Goal: Obtain resource: Download file/media

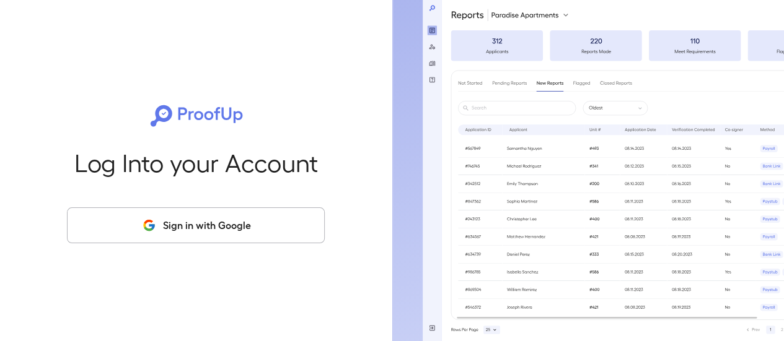
click at [221, 235] on button "Sign in with Google" at bounding box center [196, 226] width 258 height 36
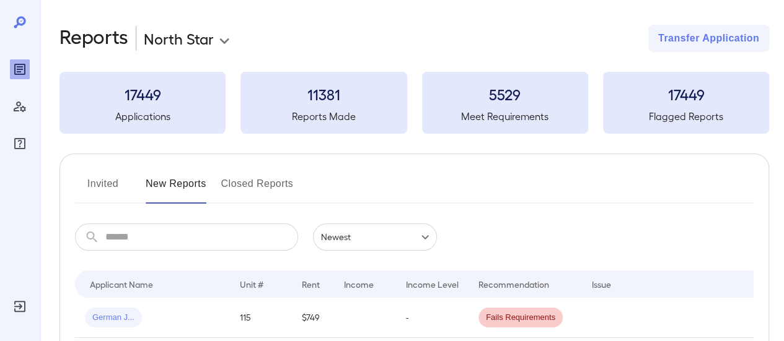
click at [110, 183] on button "Invited" at bounding box center [103, 189] width 56 height 30
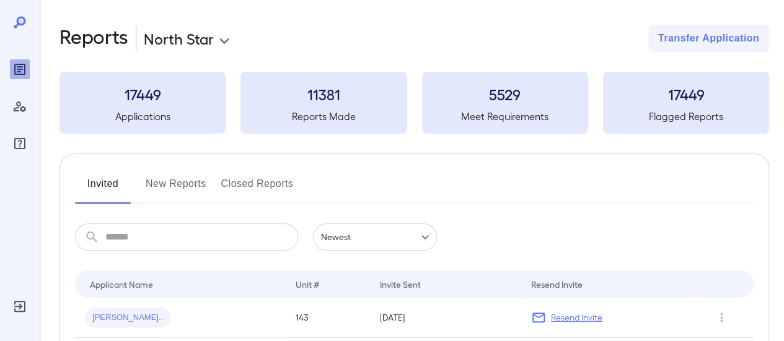
drag, startPoint x: 177, startPoint y: 182, endPoint x: 209, endPoint y: 164, distance: 36.9
click at [175, 182] on button "New Reports" at bounding box center [176, 189] width 61 height 30
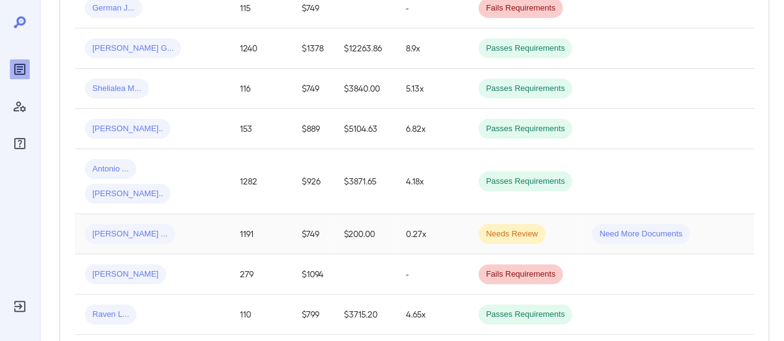
scroll to position [372, 0]
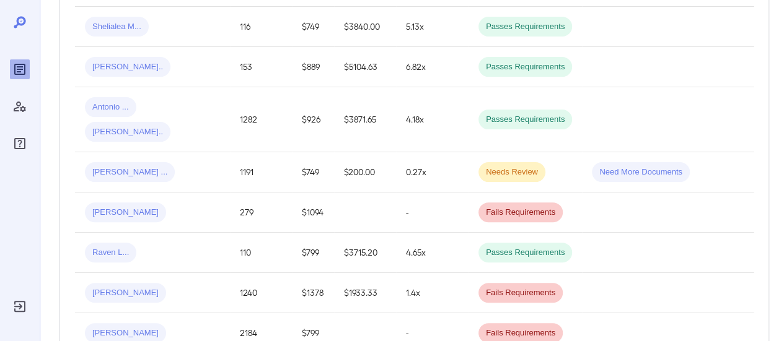
click at [175, 203] on div "[PERSON_NAME]" at bounding box center [152, 213] width 135 height 20
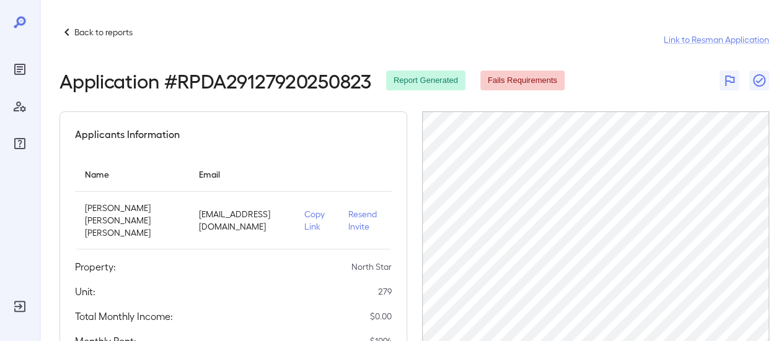
scroll to position [186, 0]
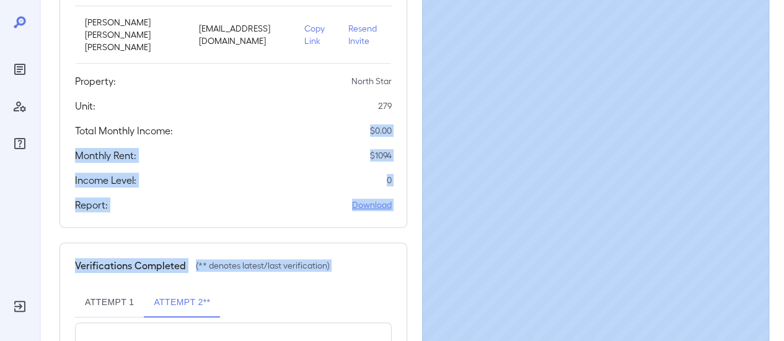
drag, startPoint x: 359, startPoint y: 120, endPoint x: 420, endPoint y: 114, distance: 60.4
click at [394, 224] on div "Applicants Information Name Email Jose Alexander Sanchez Moreno minervario@gmai…" at bounding box center [233, 215] width 348 height 578
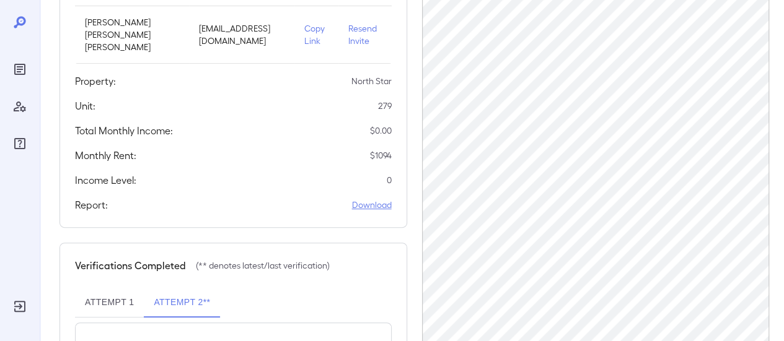
click at [376, 199] on link "Download" at bounding box center [372, 205] width 40 height 12
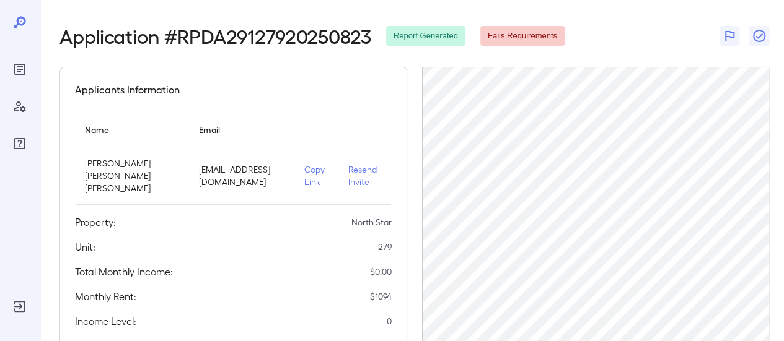
scroll to position [0, 0]
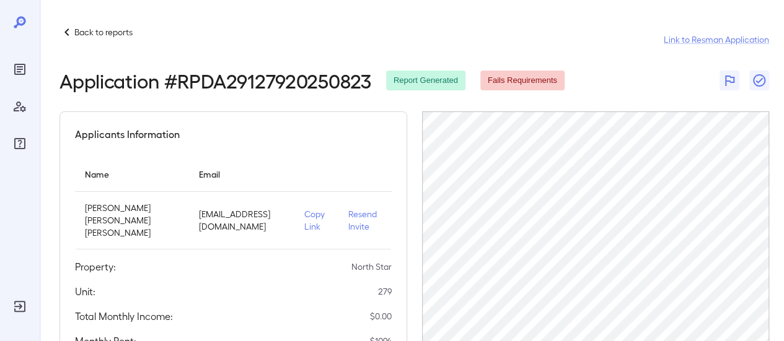
click at [97, 35] on p "Back to reports" at bounding box center [103, 32] width 58 height 12
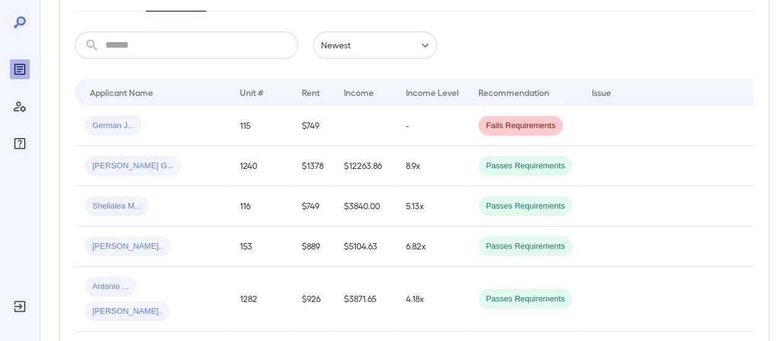
scroll to position [62, 0]
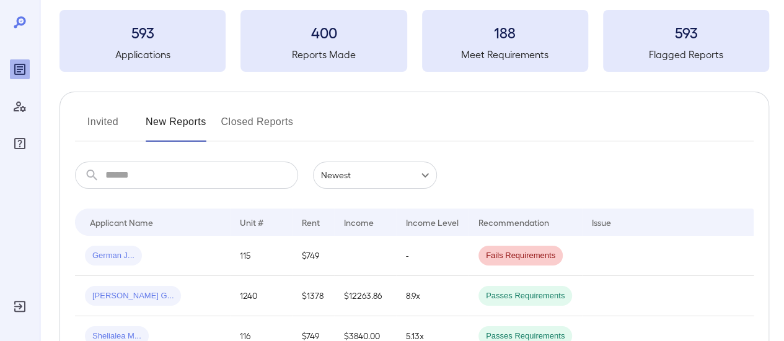
click at [98, 120] on button "Invited" at bounding box center [103, 127] width 56 height 30
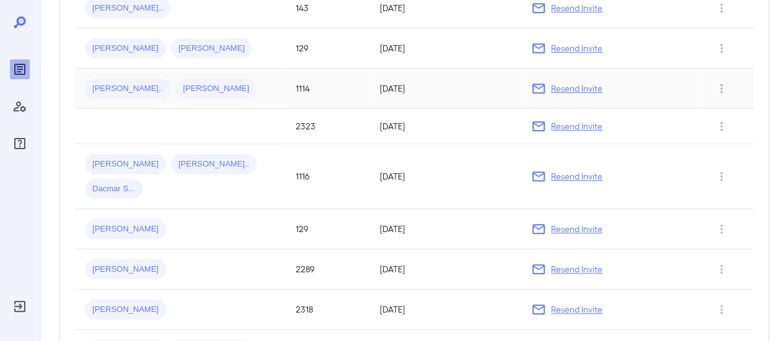
scroll to position [62, 0]
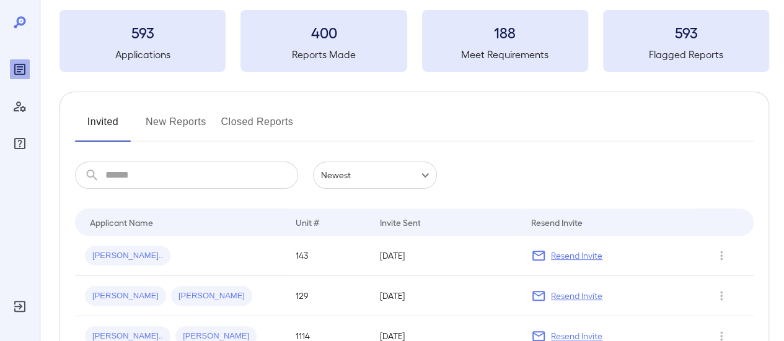
click at [151, 170] on input "text" at bounding box center [201, 175] width 193 height 27
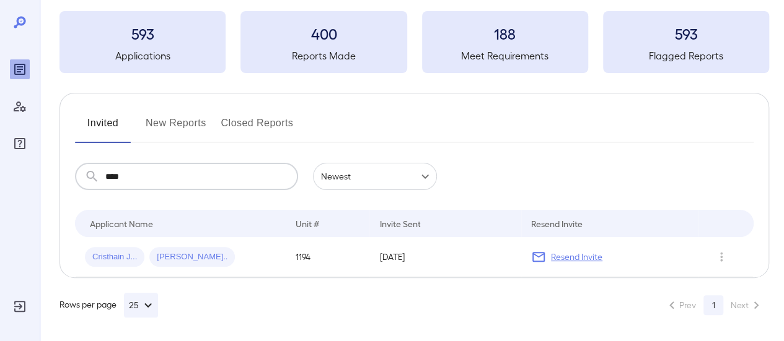
type input "****"
click at [176, 123] on button "New Reports" at bounding box center [176, 128] width 61 height 30
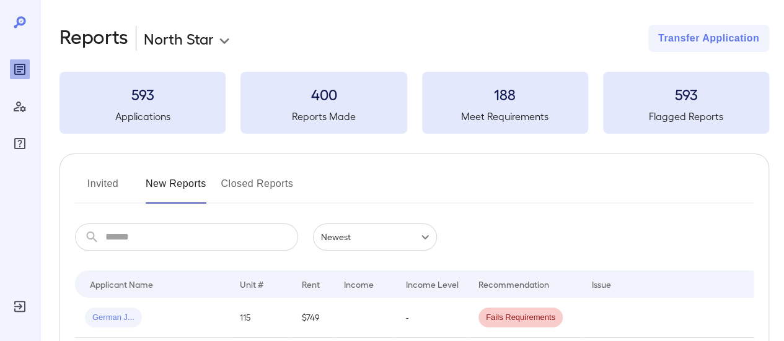
click at [226, 250] on input "text" at bounding box center [201, 237] width 193 height 27
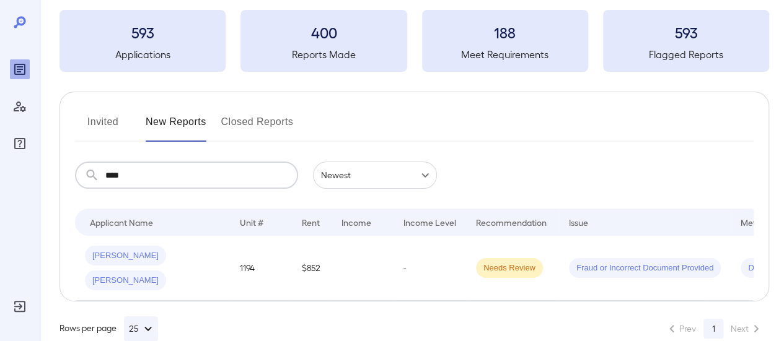
type input "****"
drag, startPoint x: 100, startPoint y: 123, endPoint x: 198, endPoint y: 179, distance: 113.0
click at [100, 122] on button "Invited" at bounding box center [103, 127] width 56 height 30
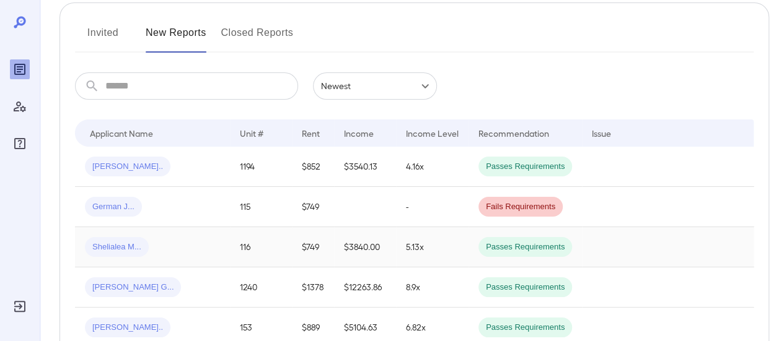
scroll to position [186, 0]
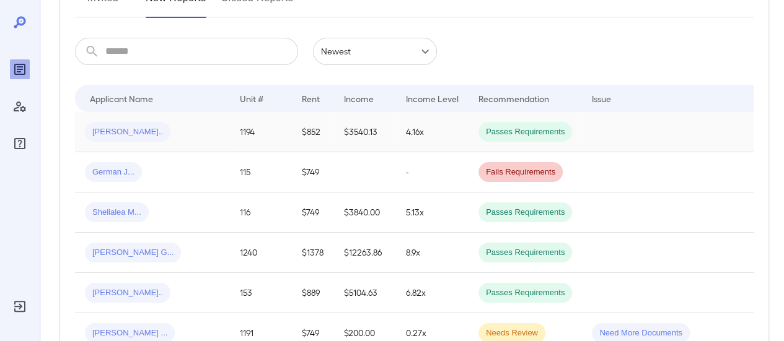
click at [187, 133] on div "[PERSON_NAME].." at bounding box center [152, 132] width 135 height 20
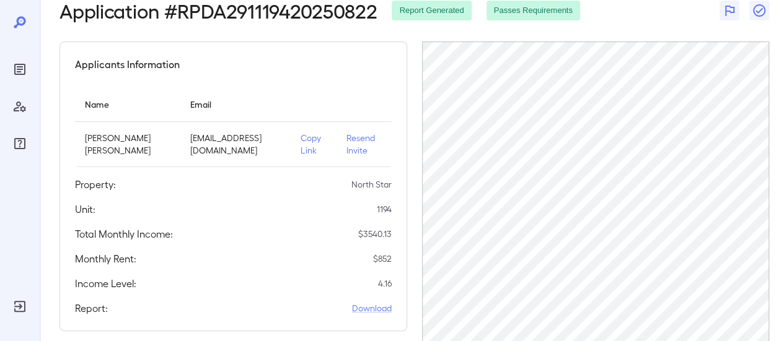
scroll to position [124, 0]
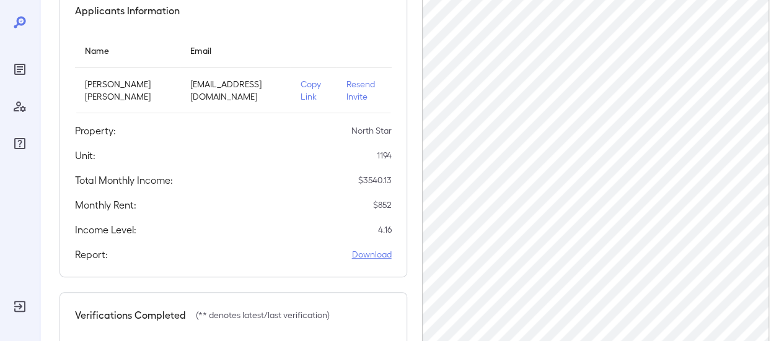
click at [368, 253] on link "Download" at bounding box center [372, 254] width 40 height 12
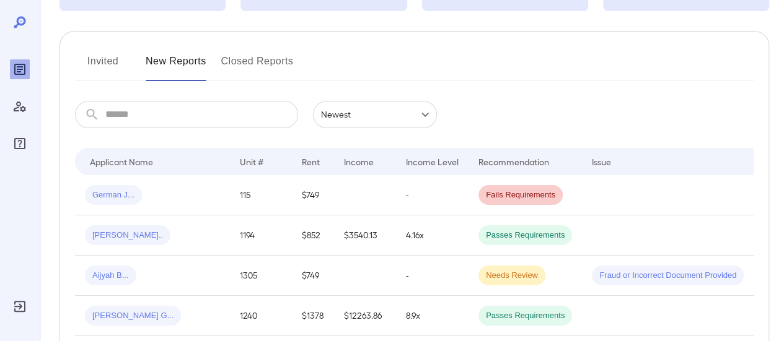
scroll to position [124, 0]
click at [196, 272] on div "Aijyah B..." at bounding box center [152, 275] width 135 height 20
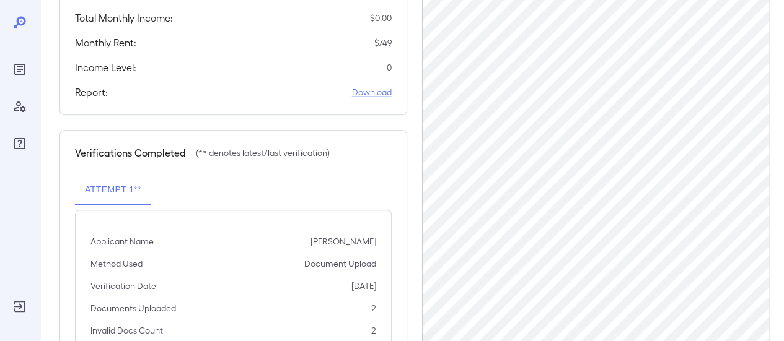
scroll to position [310, 0]
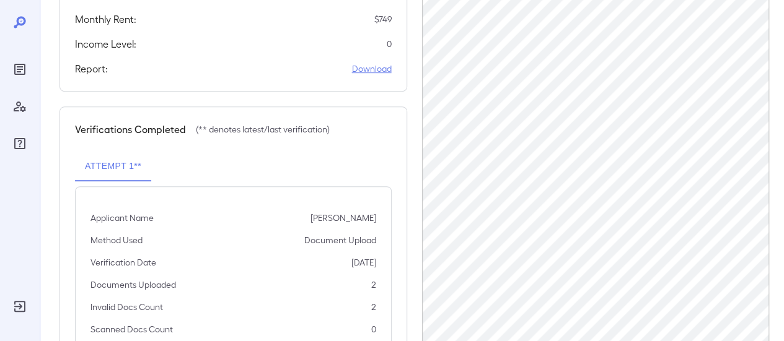
click at [379, 71] on link "Download" at bounding box center [372, 69] width 40 height 12
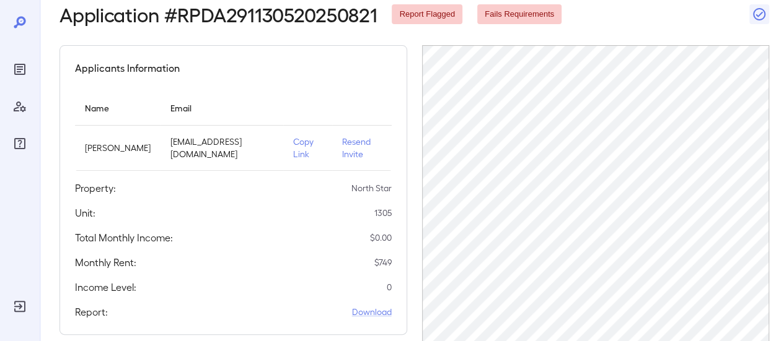
scroll to position [0, 0]
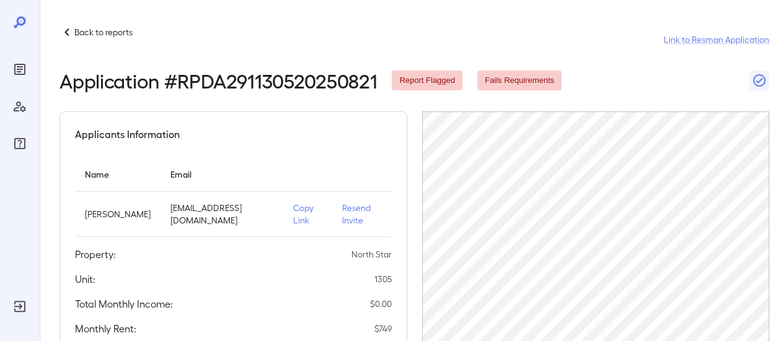
click at [107, 29] on p "Back to reports" at bounding box center [103, 32] width 58 height 12
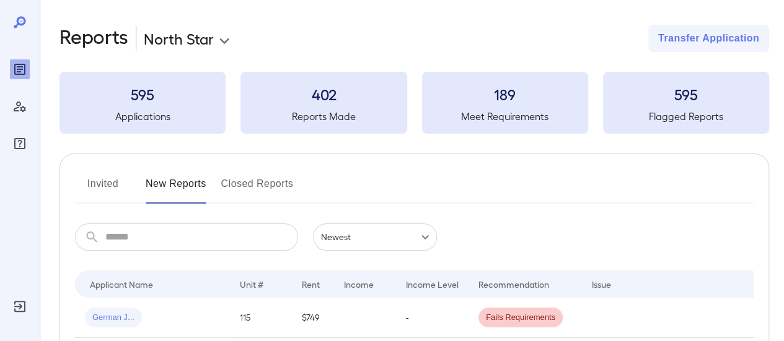
scroll to position [124, 0]
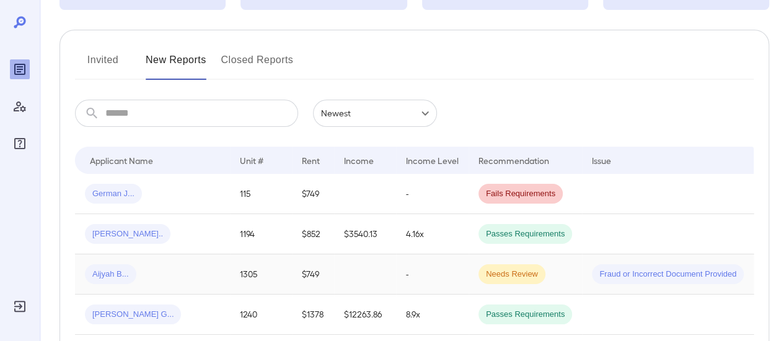
click at [146, 270] on div "Aijyah B..." at bounding box center [152, 275] width 135 height 20
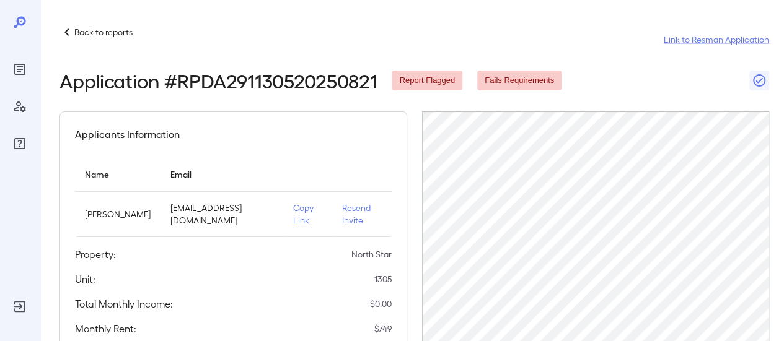
click at [110, 25] on div "Back to reports" at bounding box center [95, 32] width 73 height 15
